Goal: Find specific page/section: Find specific page/section

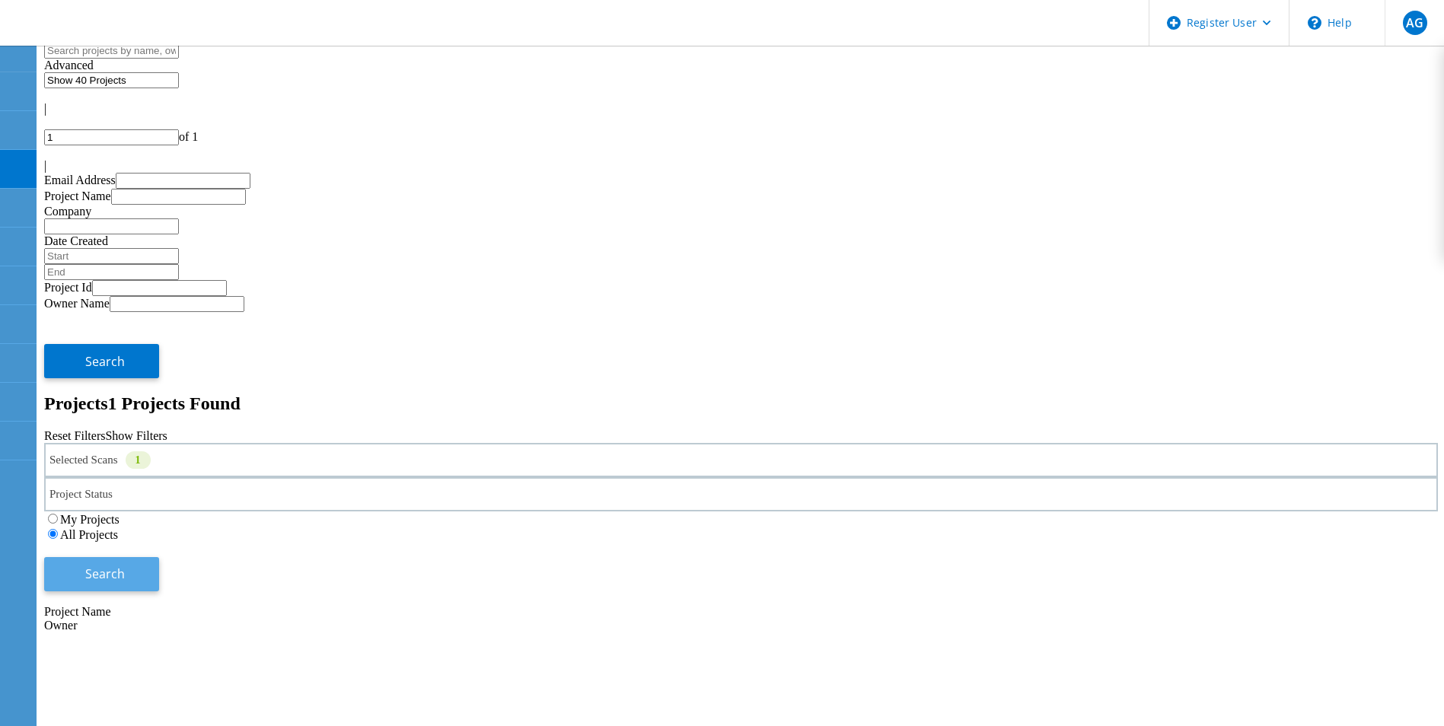
click at [159, 557] on button "Search" at bounding box center [101, 574] width 115 height 34
click at [333, 444] on div "Selected Scans 1" at bounding box center [740, 461] width 1393 height 34
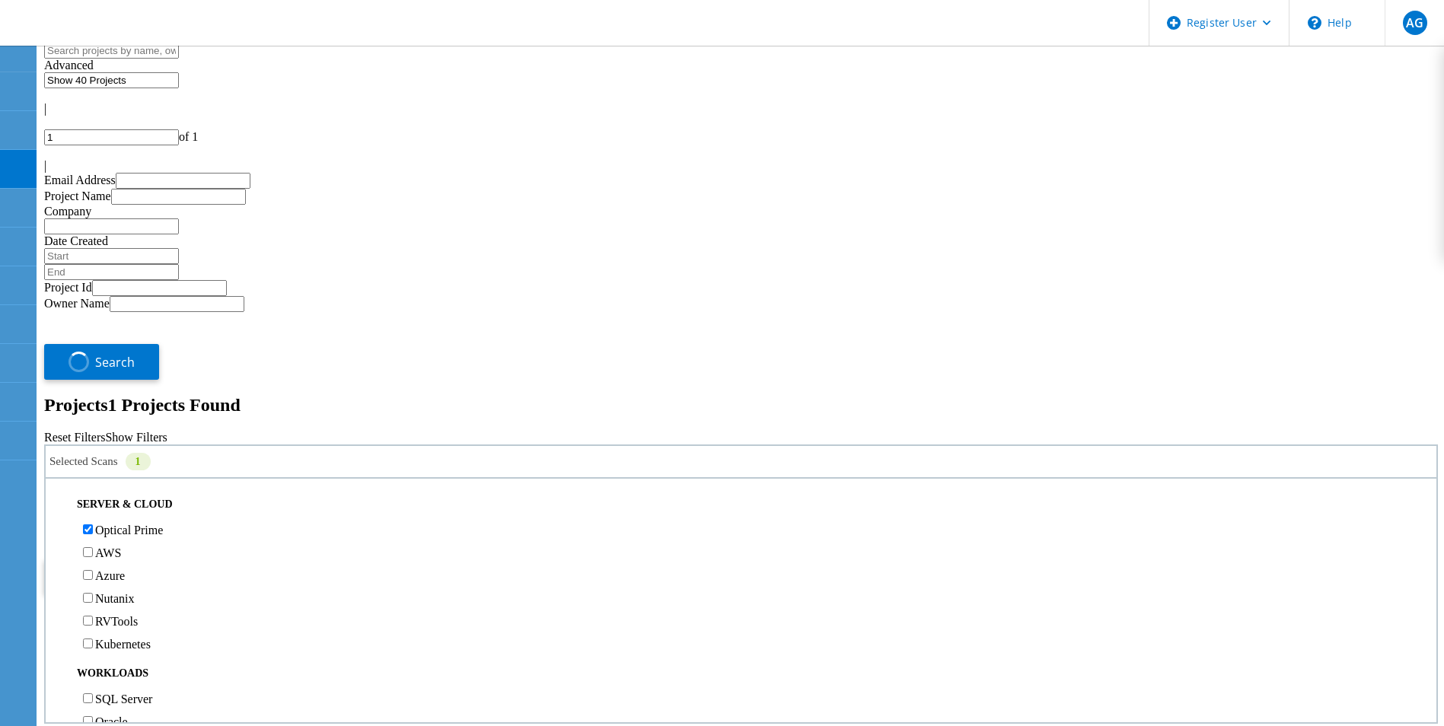
click at [676, 395] on h2 "Projects 1 Projects Found" at bounding box center [740, 405] width 1393 height 21
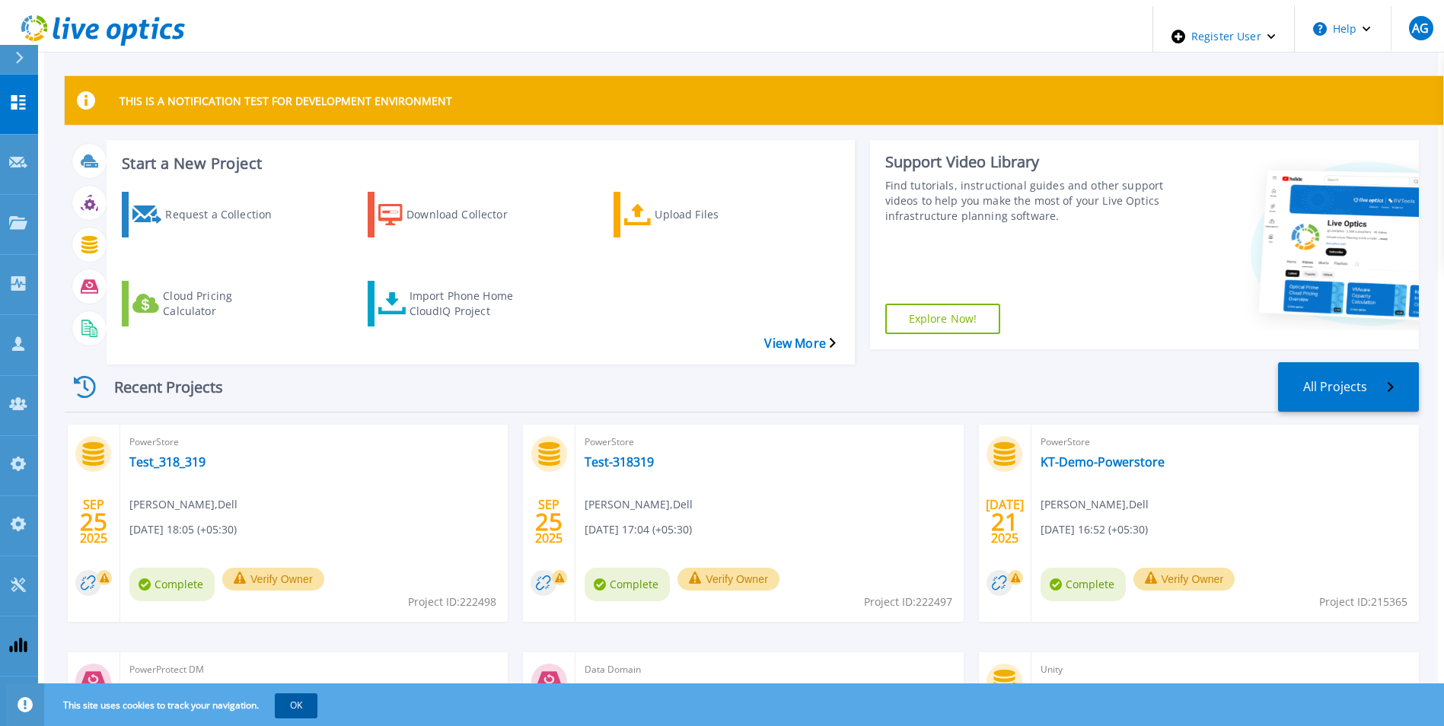
click at [281, 712] on button "OK" at bounding box center [296, 705] width 43 height 24
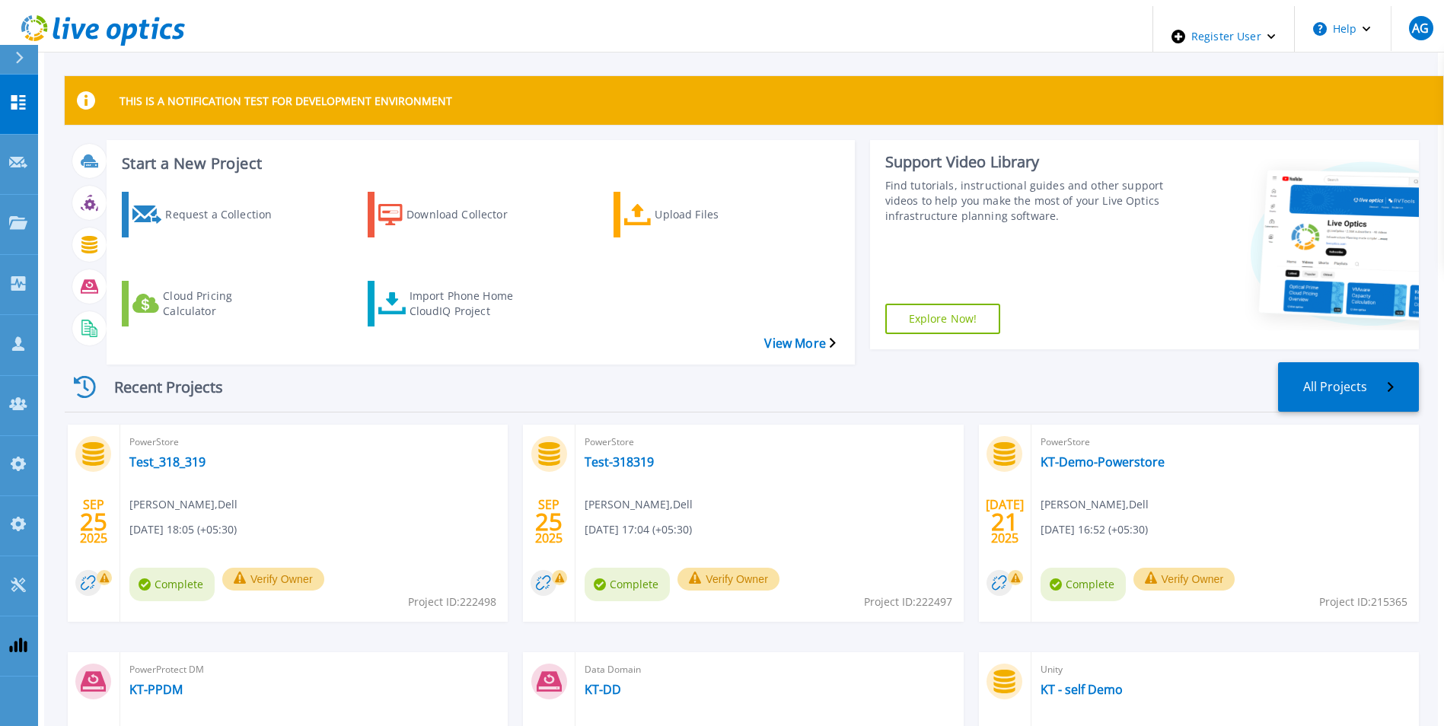
click at [21, 59] on icon at bounding box center [20, 58] width 8 height 12
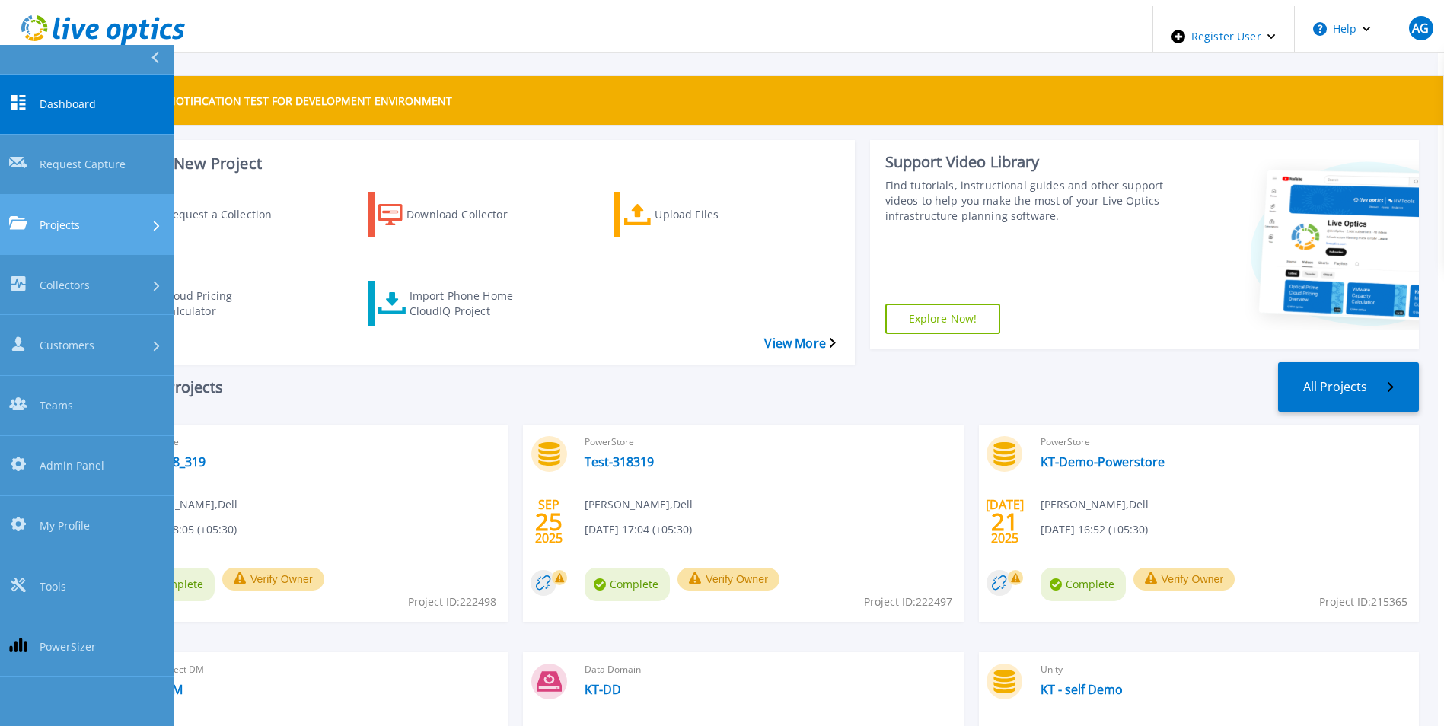
click at [67, 217] on span "Projects" at bounding box center [60, 225] width 40 height 16
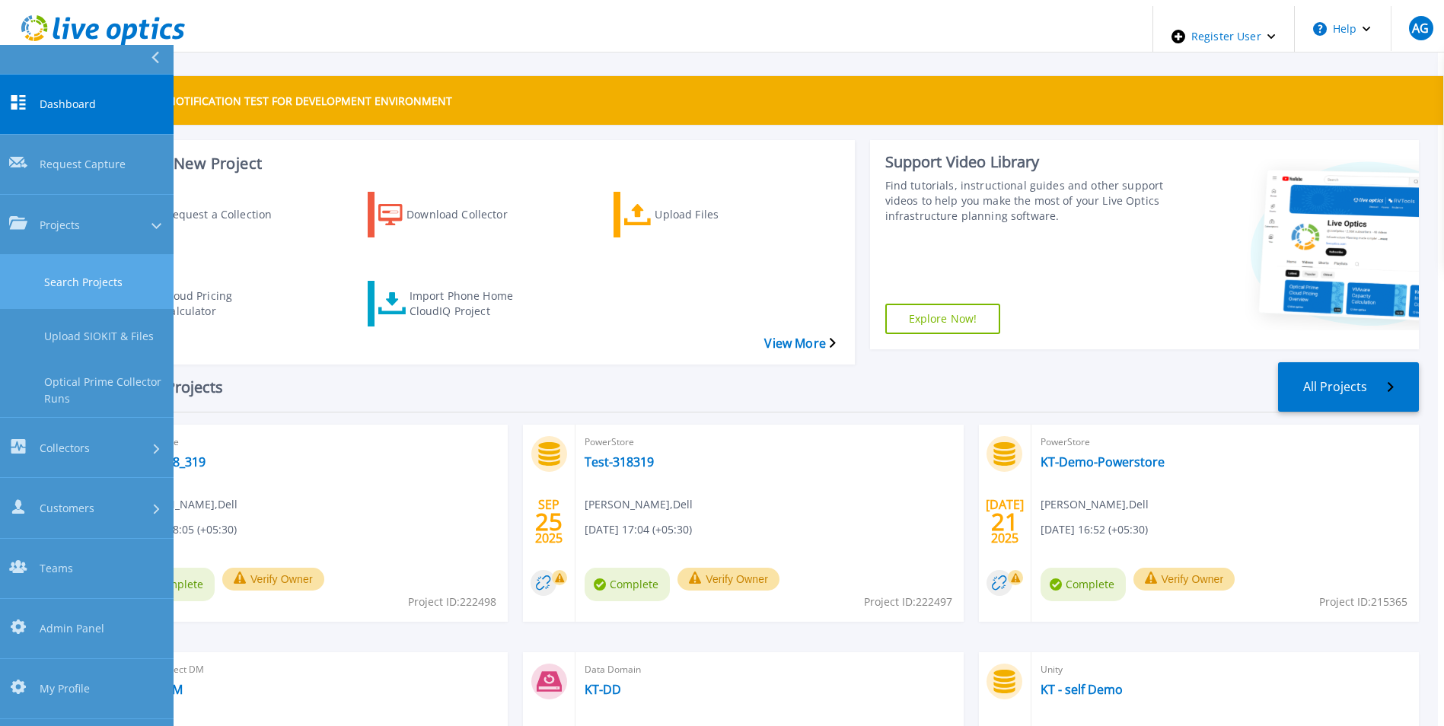
click at [75, 255] on link "Search Projects" at bounding box center [87, 282] width 174 height 54
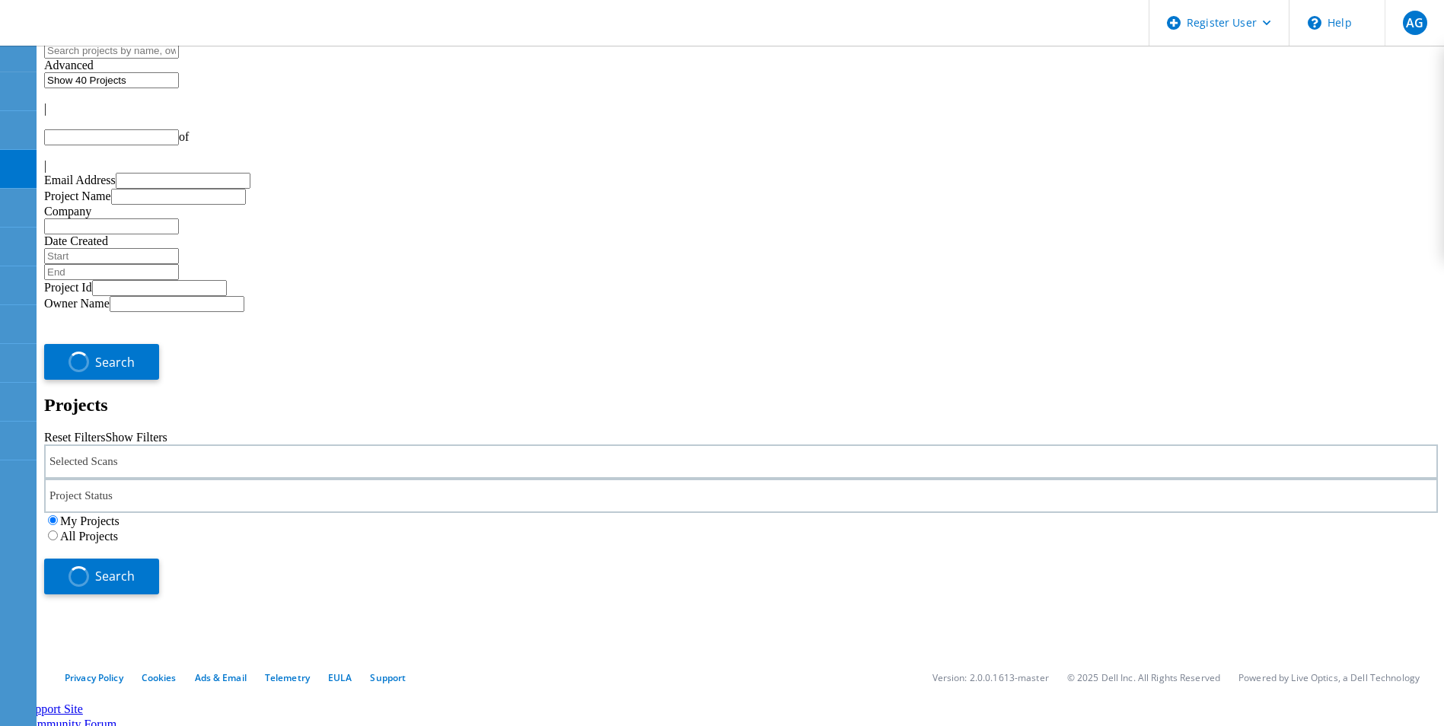
type input "1"
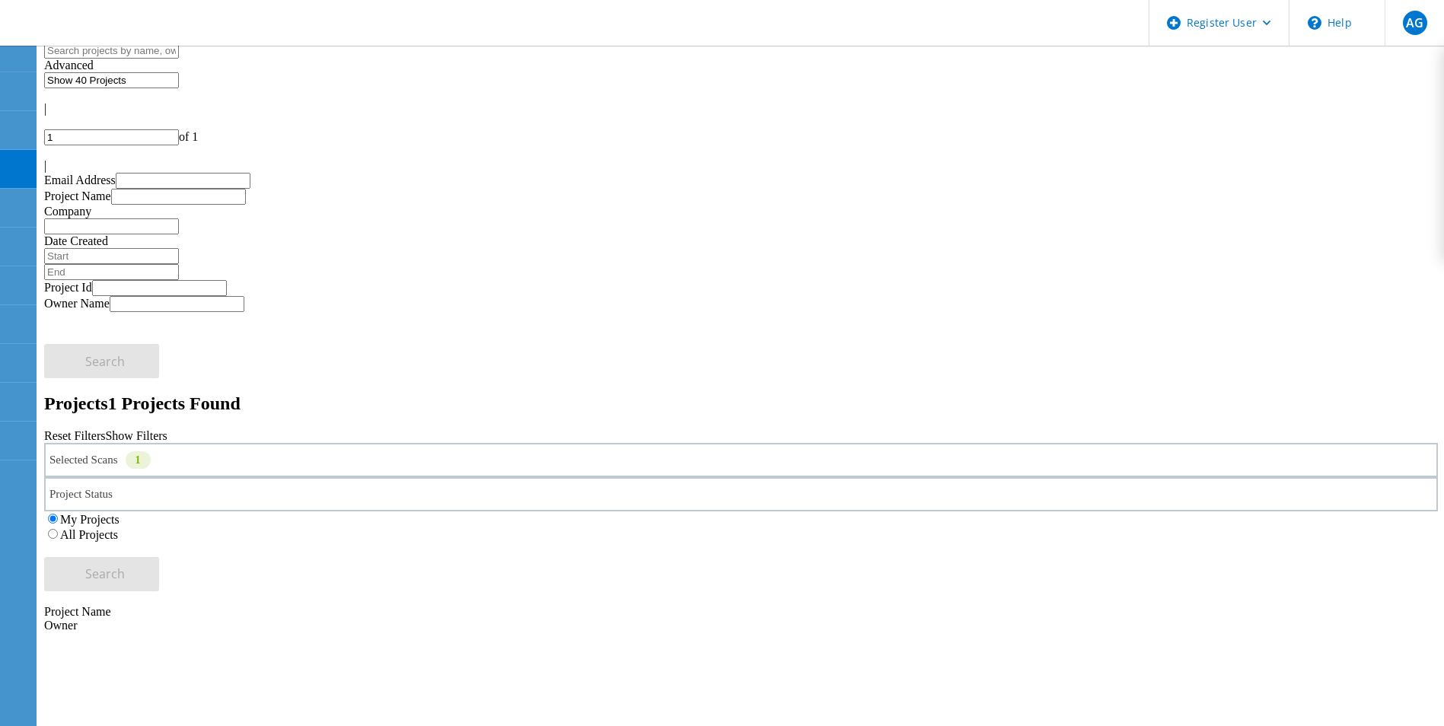
click at [118, 528] on label "All Projects" at bounding box center [89, 534] width 58 height 13
click at [58, 529] on input "All Projects" at bounding box center [53, 534] width 10 height 10
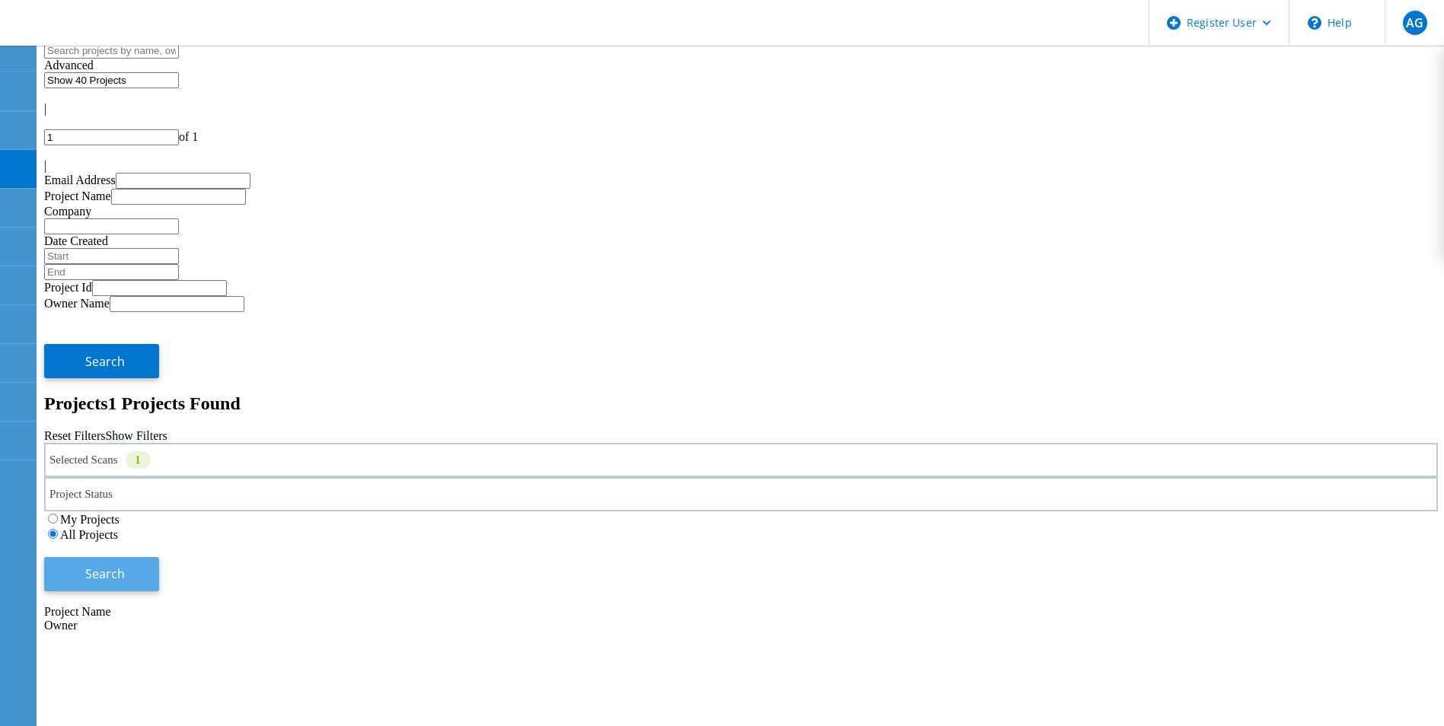
click at [159, 557] on button "Search" at bounding box center [101, 574] width 115 height 34
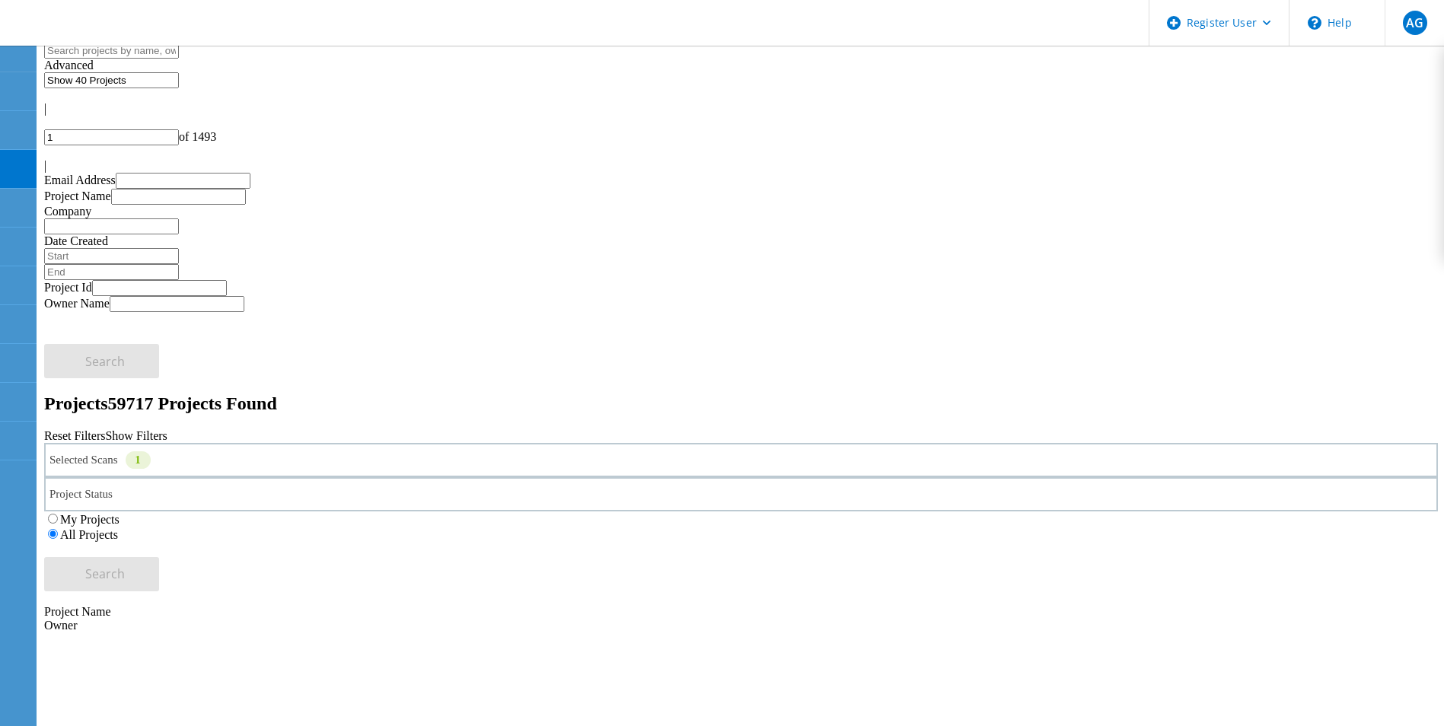
click at [303, 443] on div "Selected Scans 1" at bounding box center [740, 460] width 1393 height 34
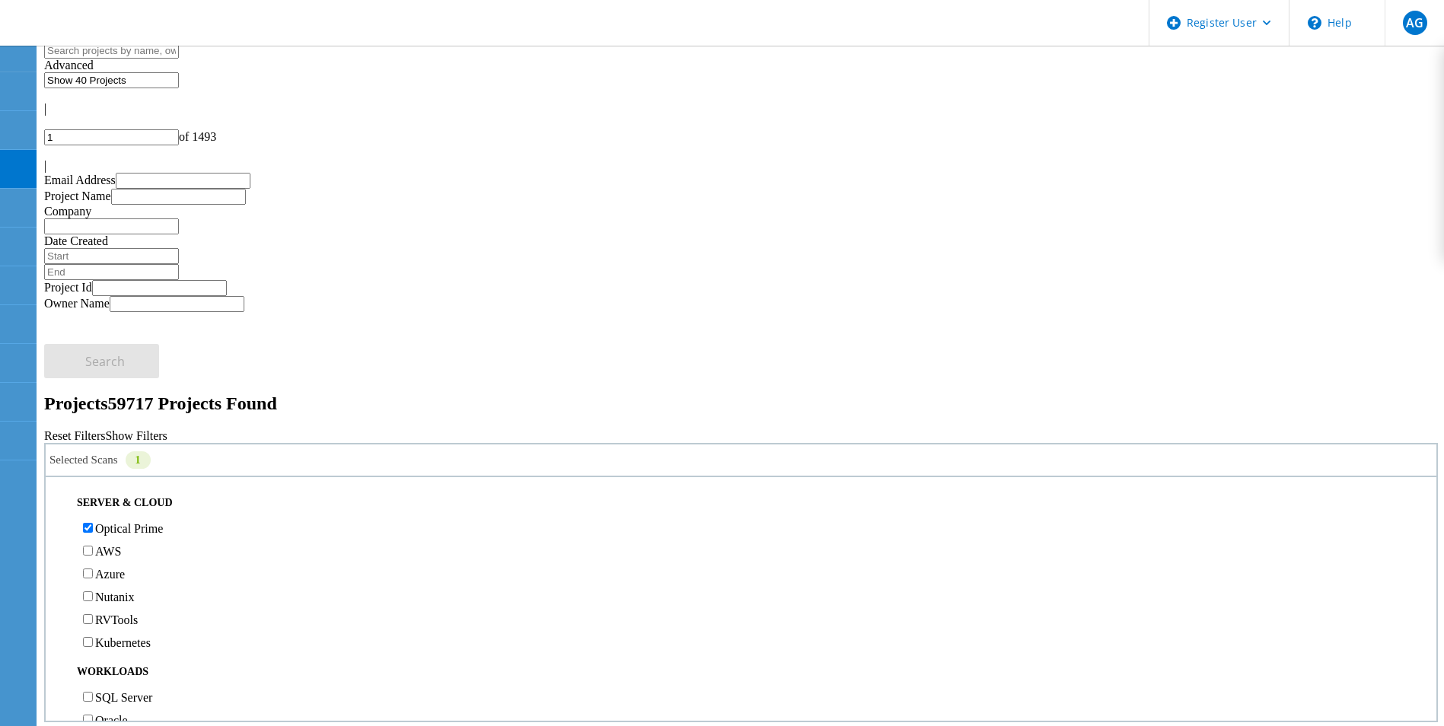
click at [631, 393] on div "Projects 59717 Projects Found" at bounding box center [740, 403] width 1393 height 21
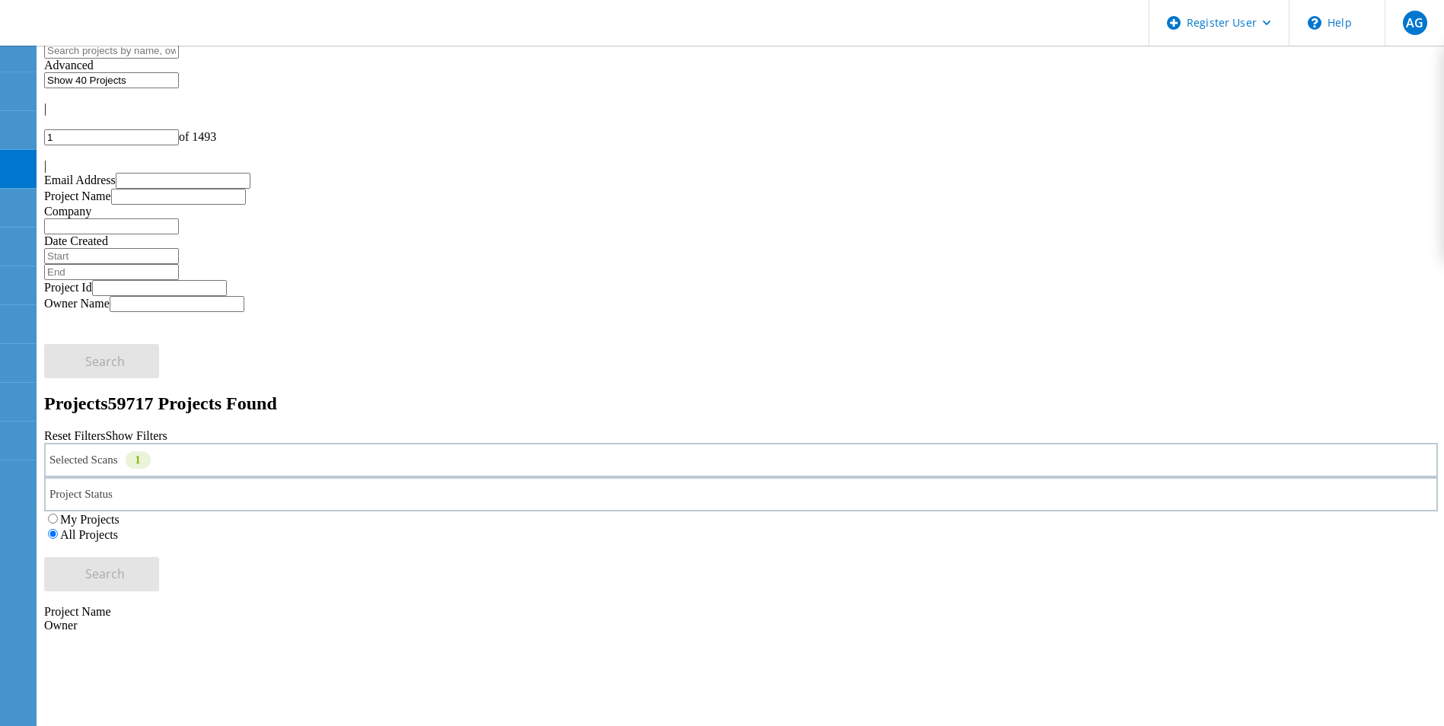
click at [179, 59] on input "text" at bounding box center [111, 51] width 135 height 16
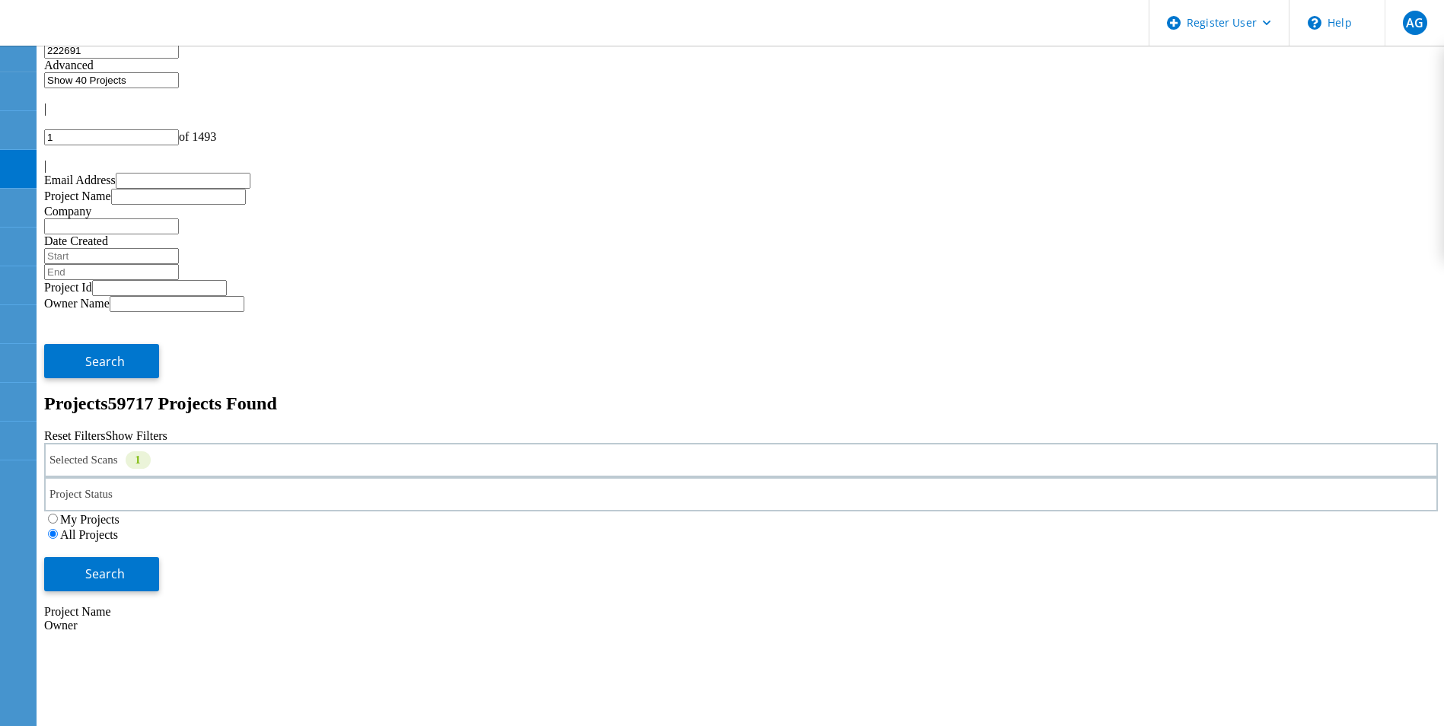
type input "222691"
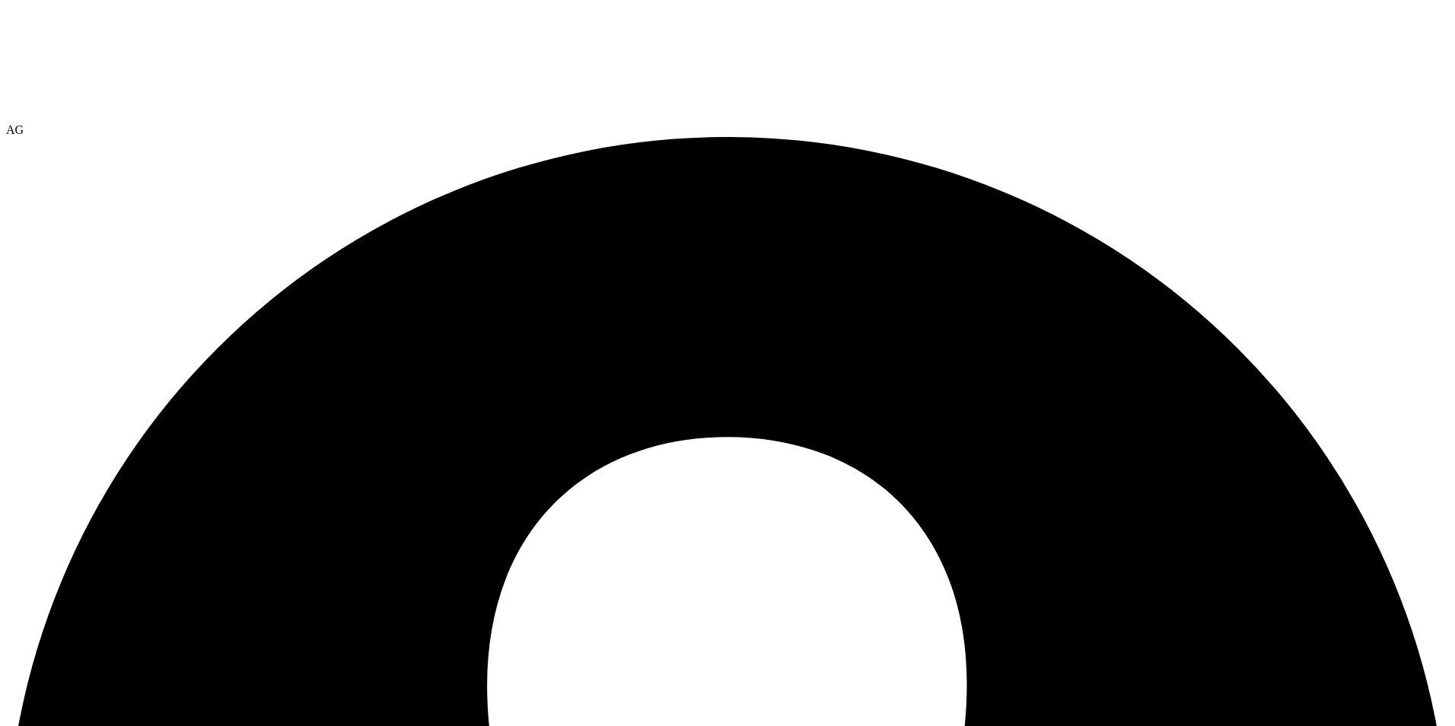
select select "USEast"
select select "USD"
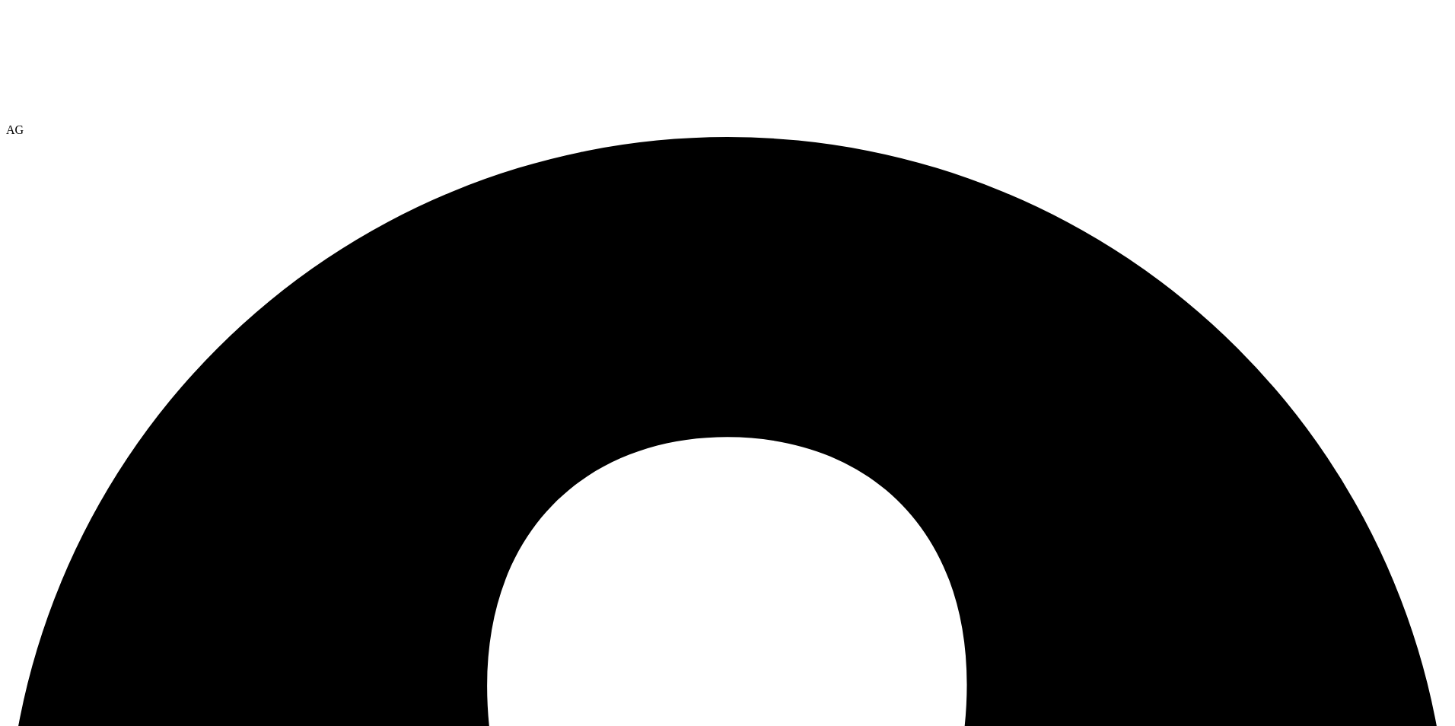
scroll to position [314, 0]
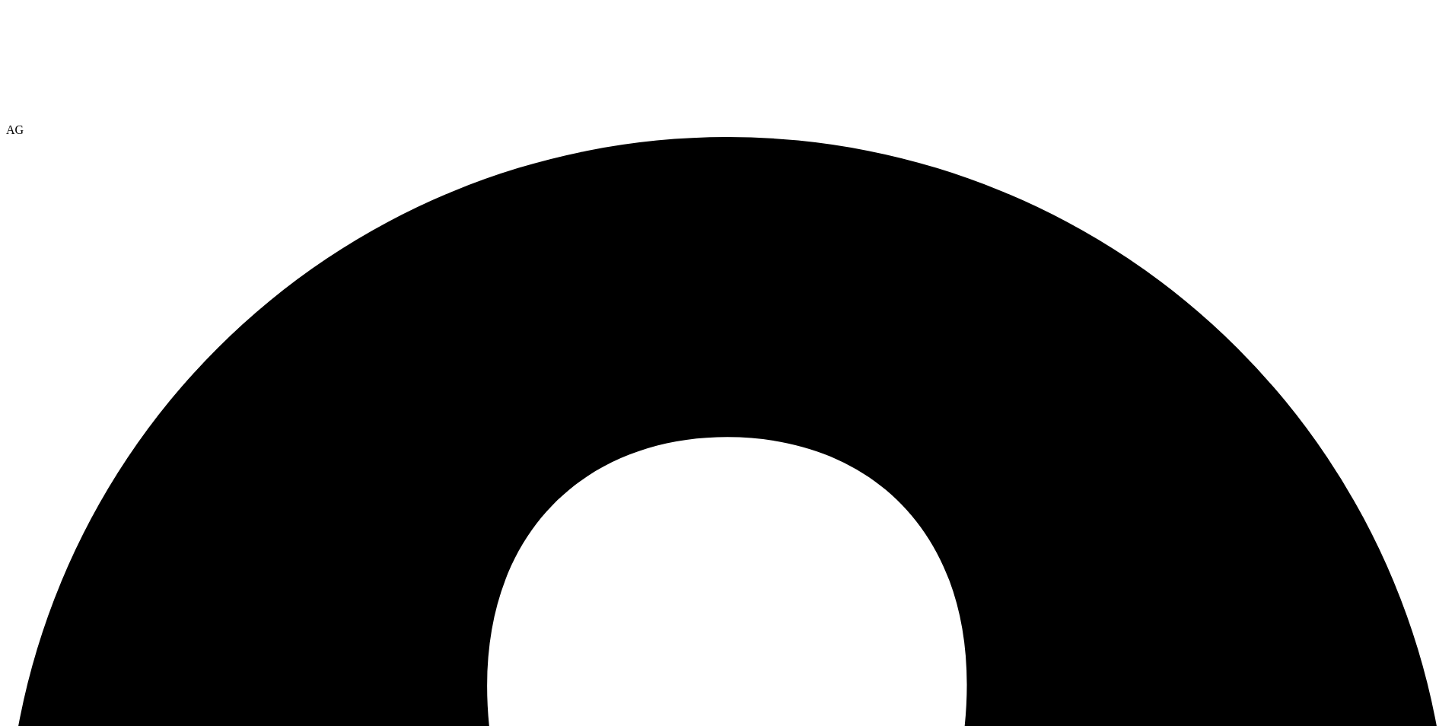
type input "3"
